Goal: Task Accomplishment & Management: Use online tool/utility

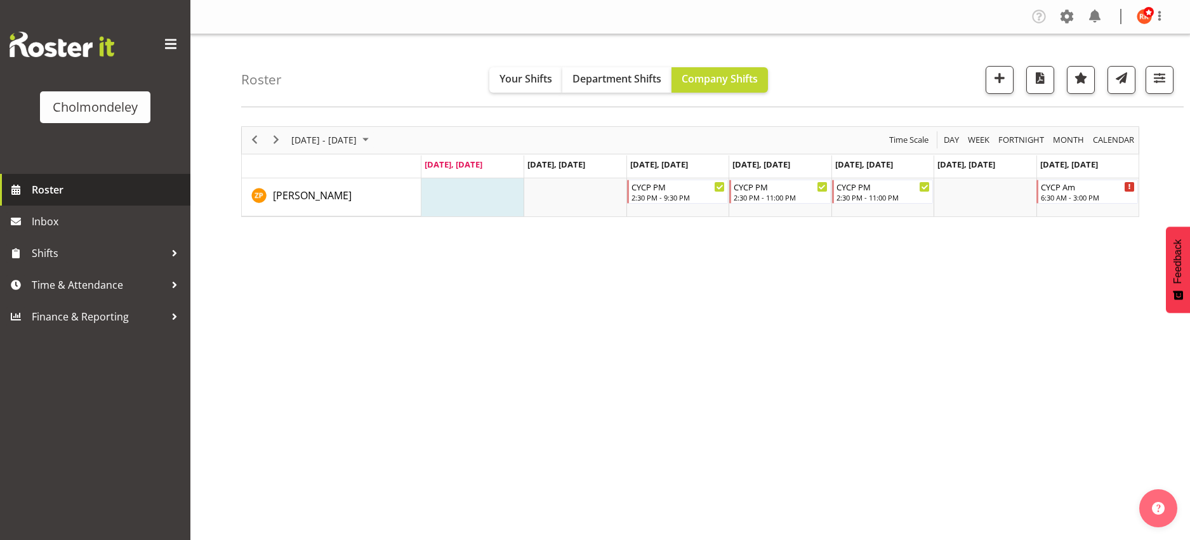
click at [96, 195] on span "Roster" at bounding box center [108, 189] width 152 height 19
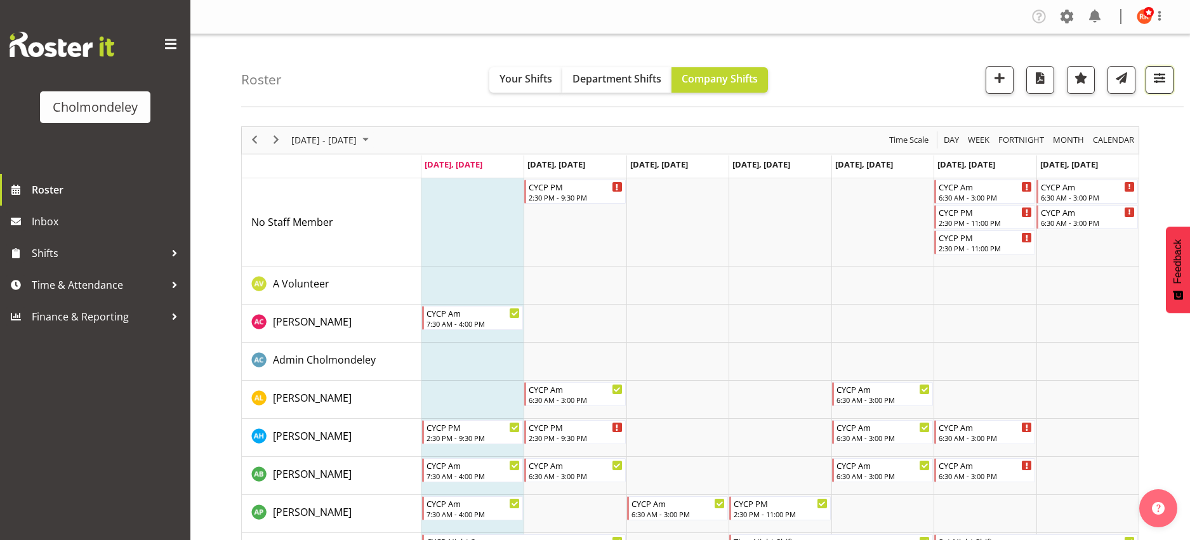
click at [1156, 75] on span "button" at bounding box center [1159, 78] width 17 height 17
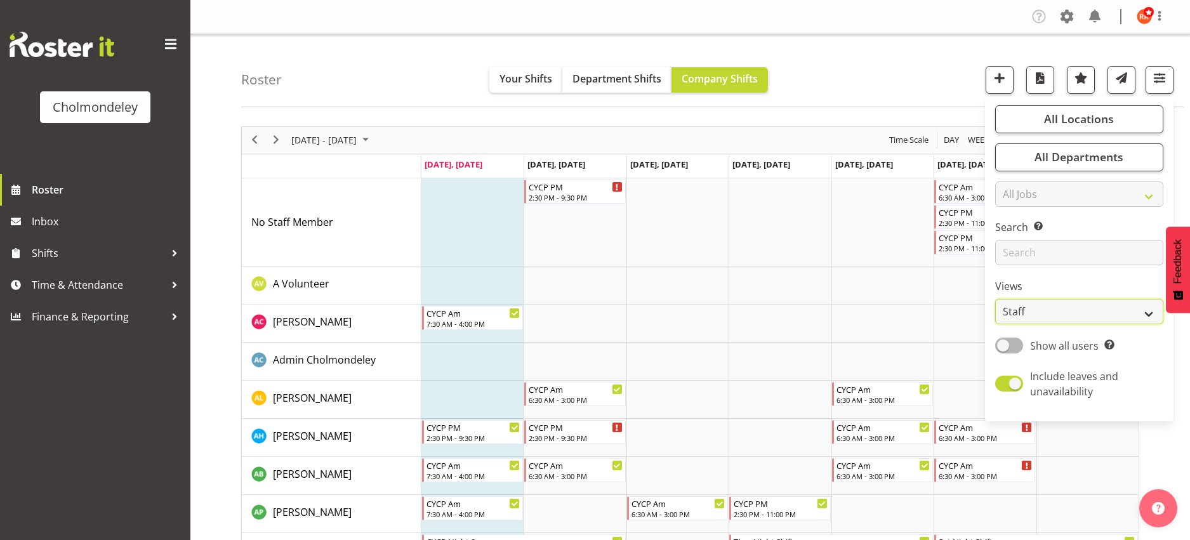
click at [1078, 318] on select "Staff Role Shift - Horizontal Shift - Vertical Staff - Location" at bounding box center [1079, 311] width 168 height 25
select select "shift"
click at [996, 299] on select "Staff Role Shift - Horizontal Shift - Vertical Staff - Location" at bounding box center [1079, 311] width 168 height 25
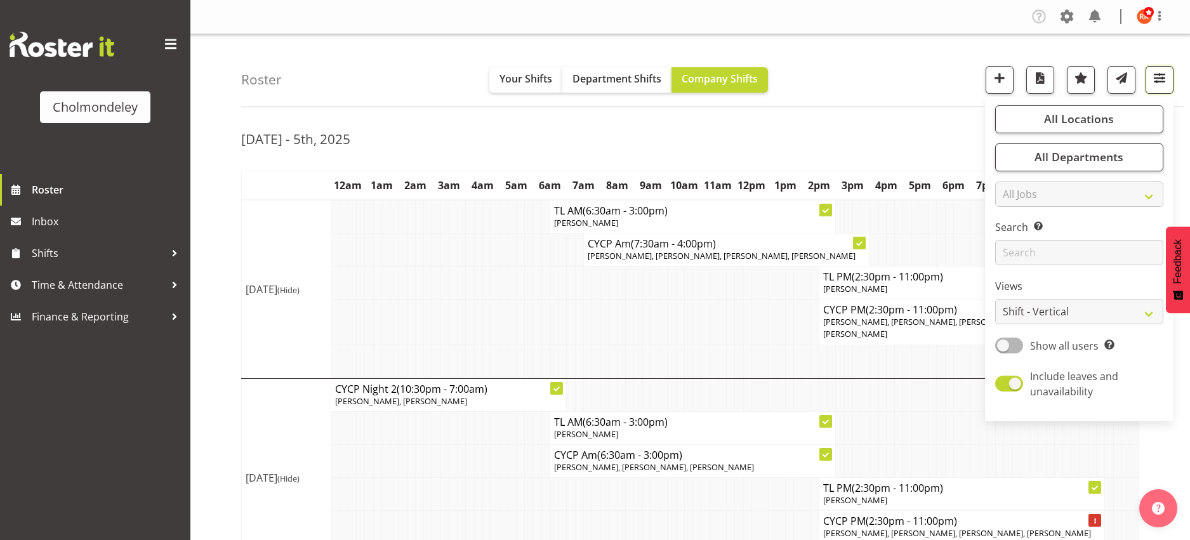
click at [1154, 86] on span "button" at bounding box center [1159, 78] width 17 height 17
